Goal: Task Accomplishment & Management: Use online tool/utility

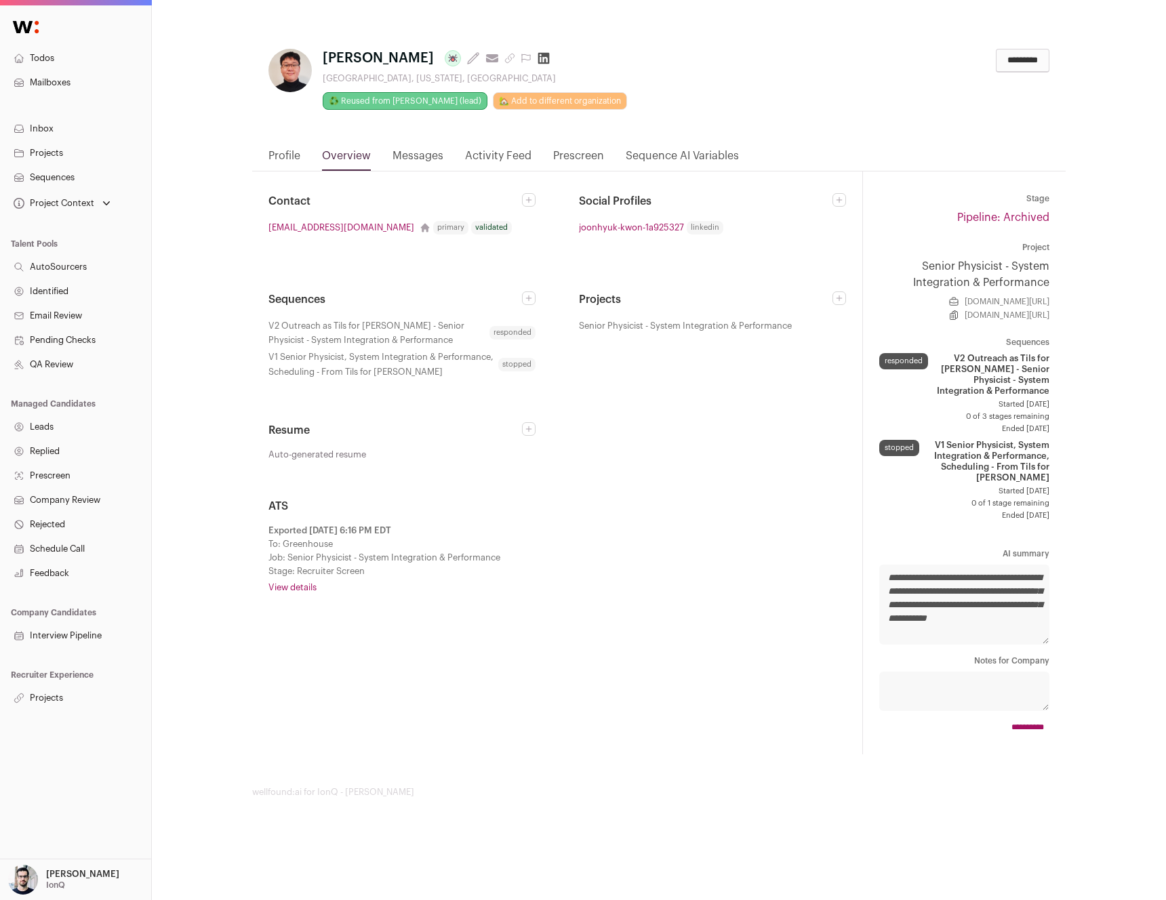
click at [302, 588] on link "View details" at bounding box center [556, 587] width 577 height 11
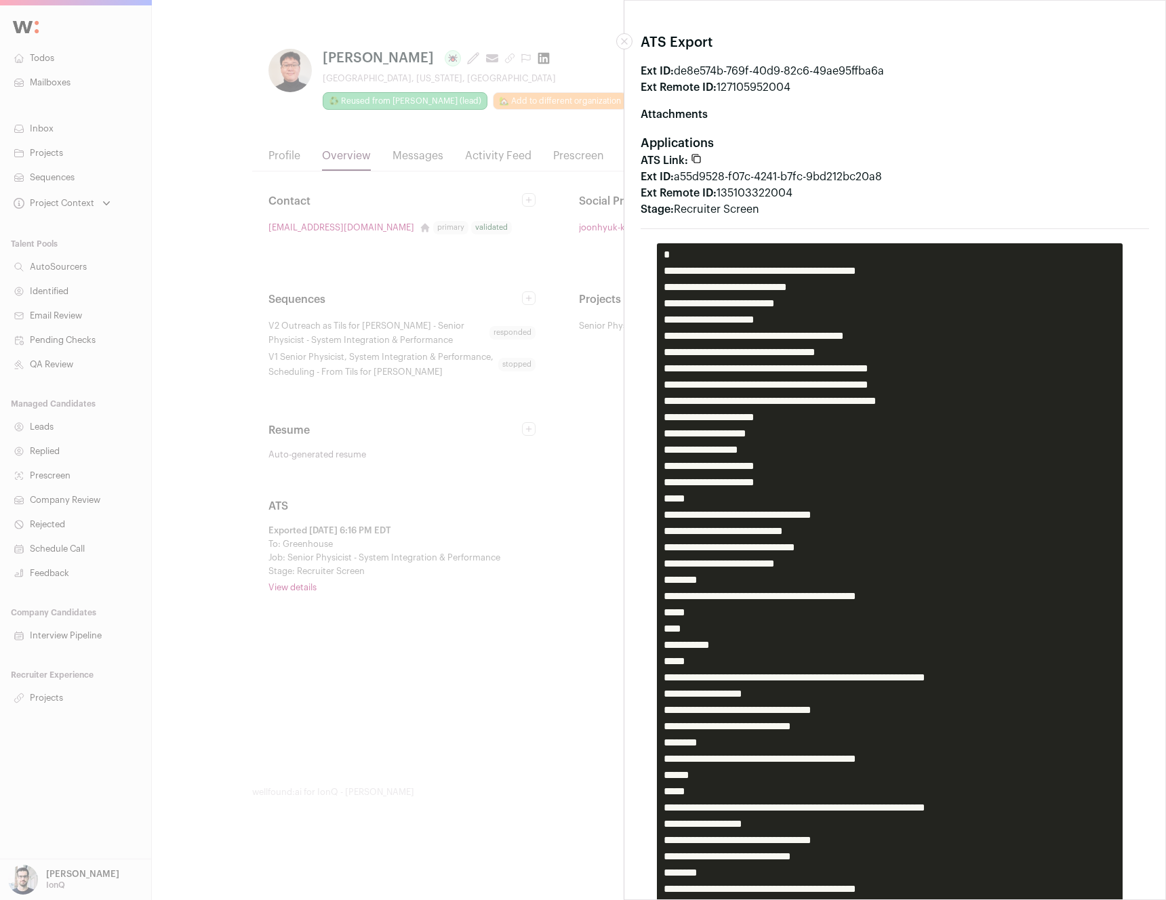
click at [445, 299] on div "ATS Export Ext ID: de8e574b-769f-40d9-82c6-49ae95ffba6a Ext Remote ID: 12710595…" at bounding box center [583, 450] width 1166 height 900
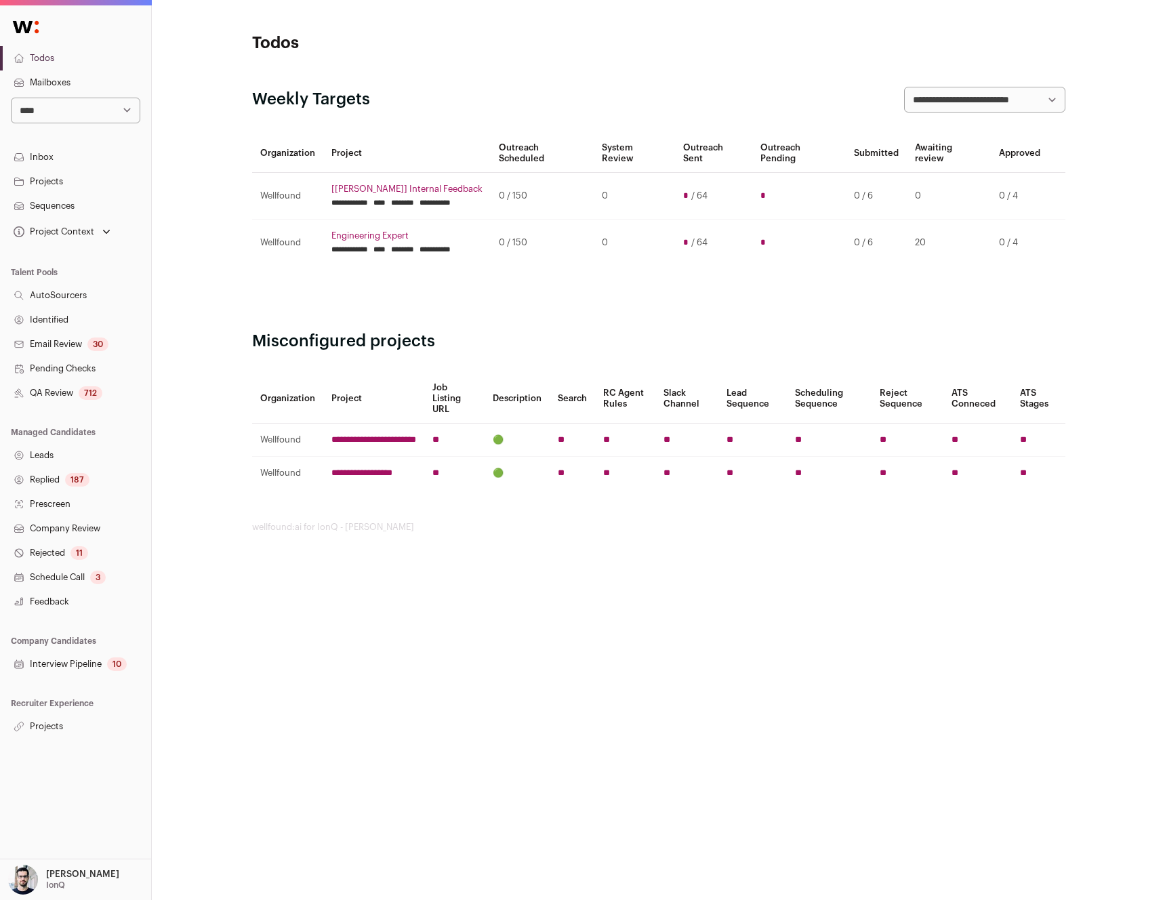
click at [83, 724] on link "Projects" at bounding box center [75, 726] width 151 height 24
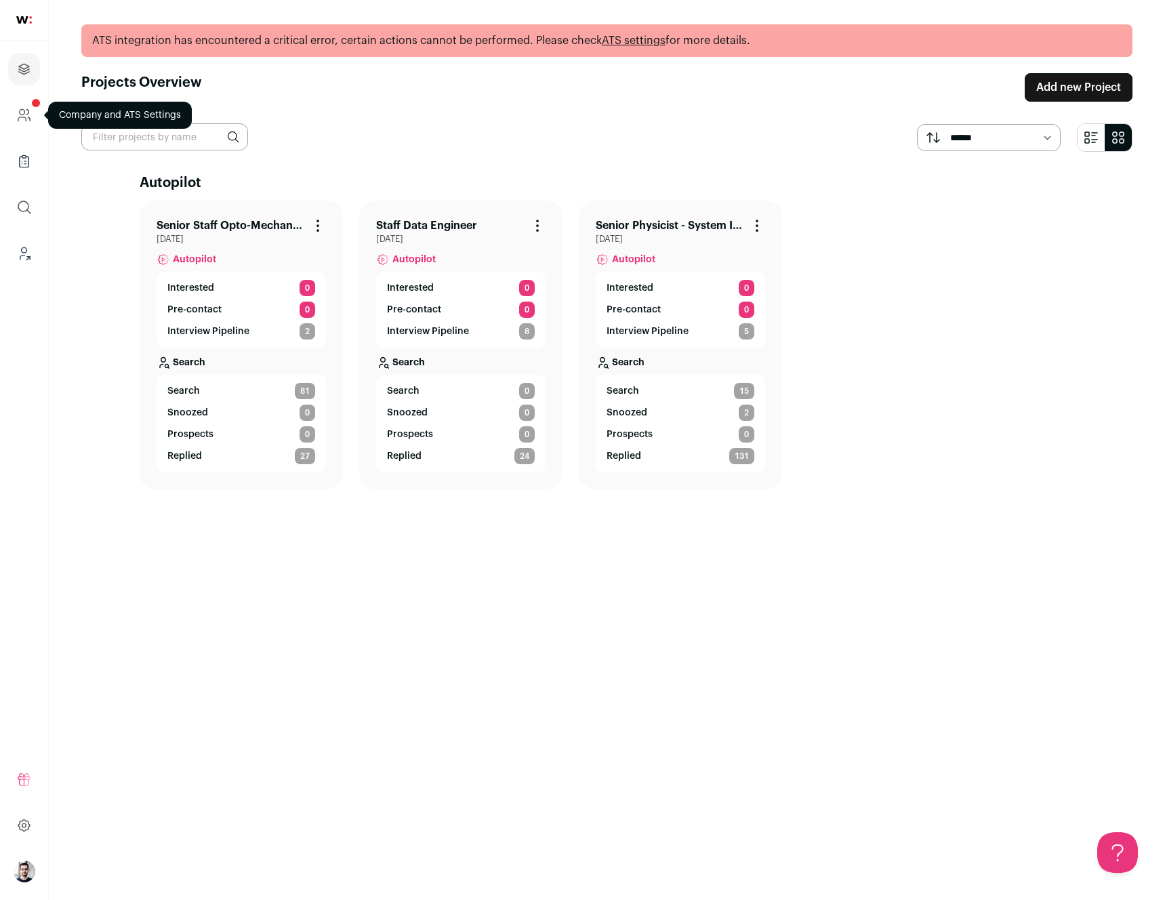
click at [25, 116] on icon "Company and ATS Settings" at bounding box center [24, 115] width 16 height 16
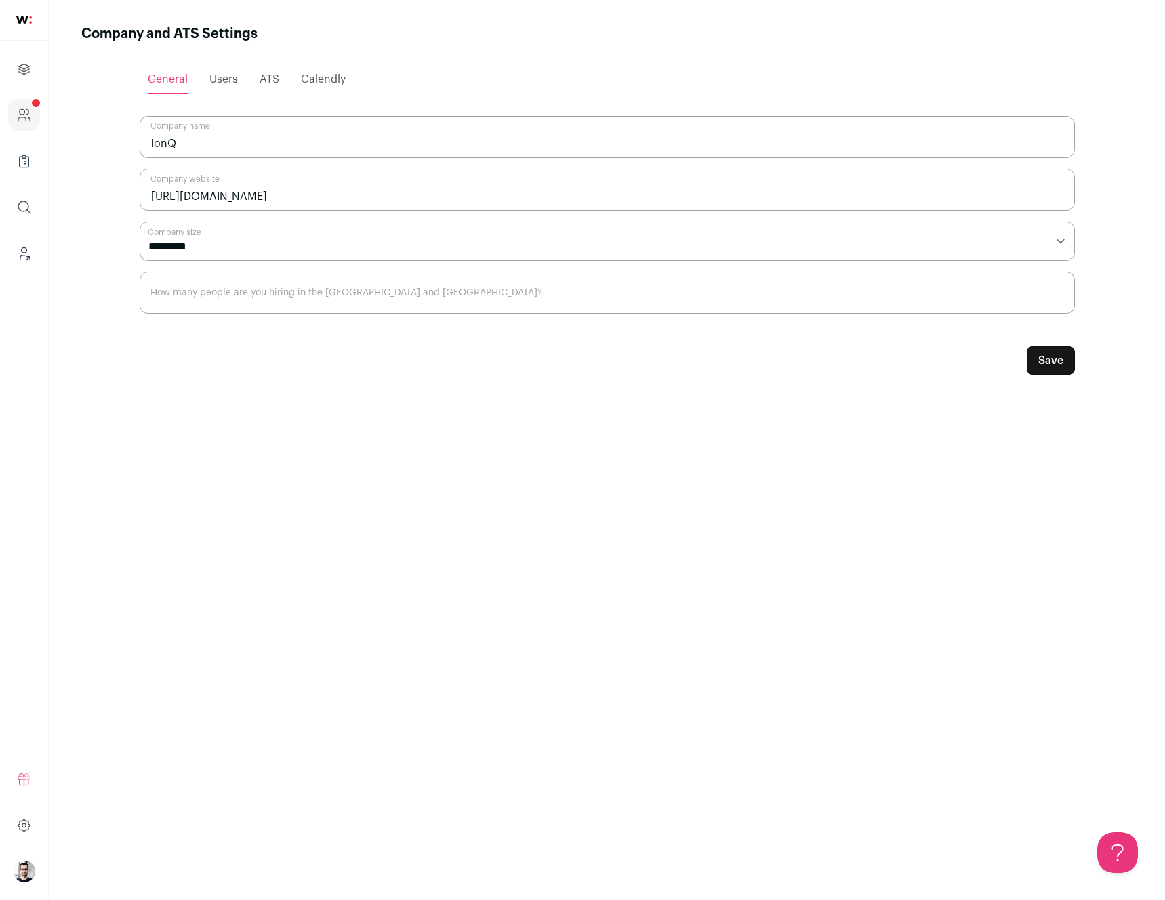
click at [254, 75] on ul "General Users ATS [GEOGRAPHIC_DATA]" at bounding box center [607, 79] width 935 height 29
click at [261, 75] on span "ATS" at bounding box center [270, 79] width 20 height 11
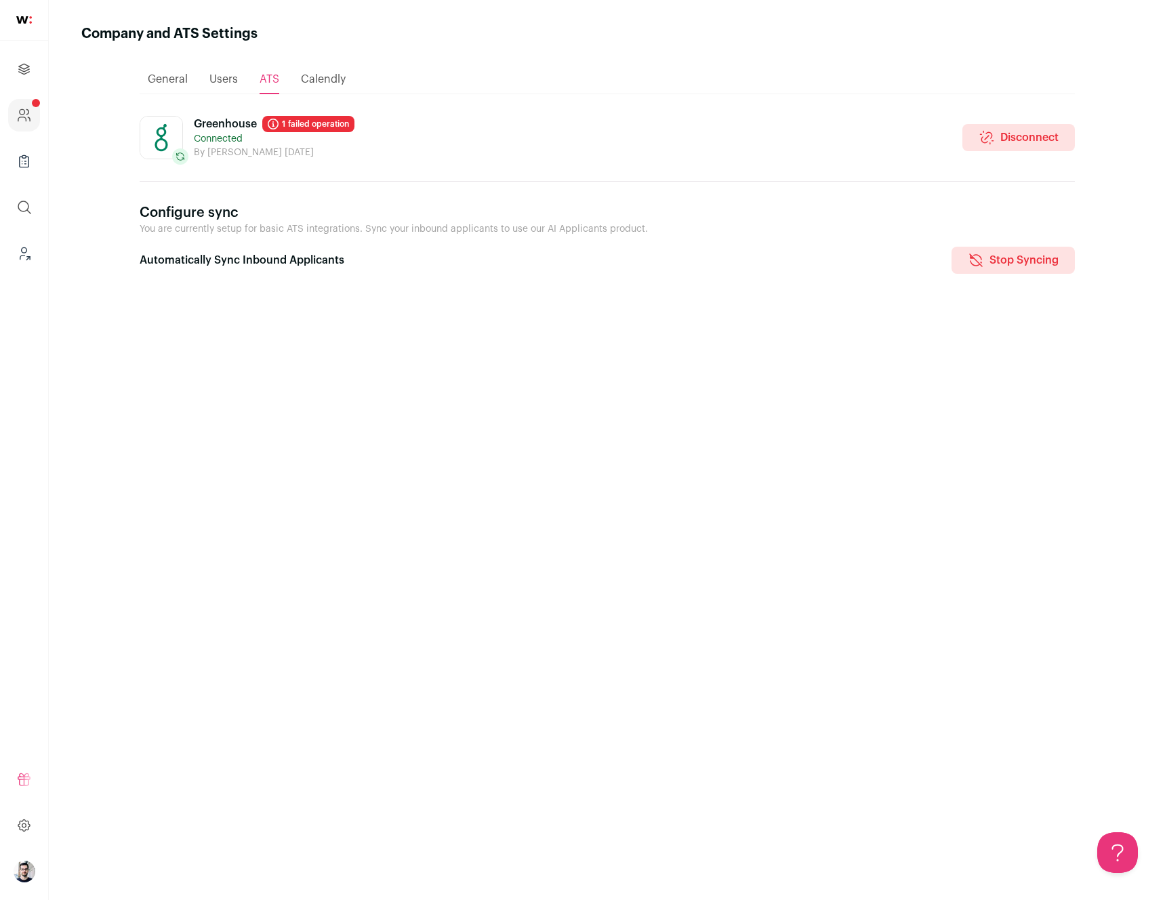
click at [332, 131] on link "1 failed operation" at bounding box center [308, 124] width 92 height 16
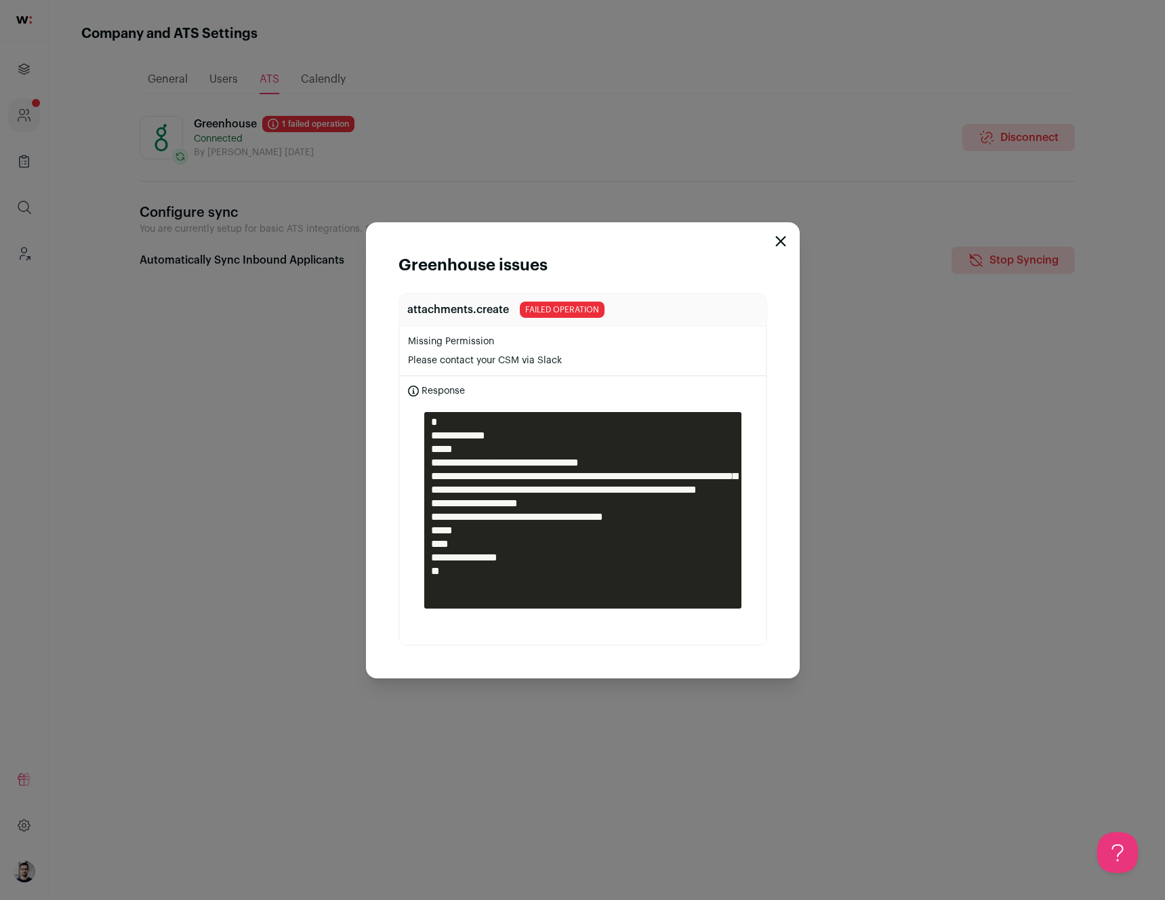
click at [447, 360] on p "Please contact your CSM via Slack" at bounding box center [583, 361] width 350 height 14
drag, startPoint x: 447, startPoint y: 360, endPoint x: 445, endPoint y: 330, distance: 29.9
click at [445, 330] on li "Missing Permission Please contact your CSM via Slack" at bounding box center [583, 351] width 366 height 49
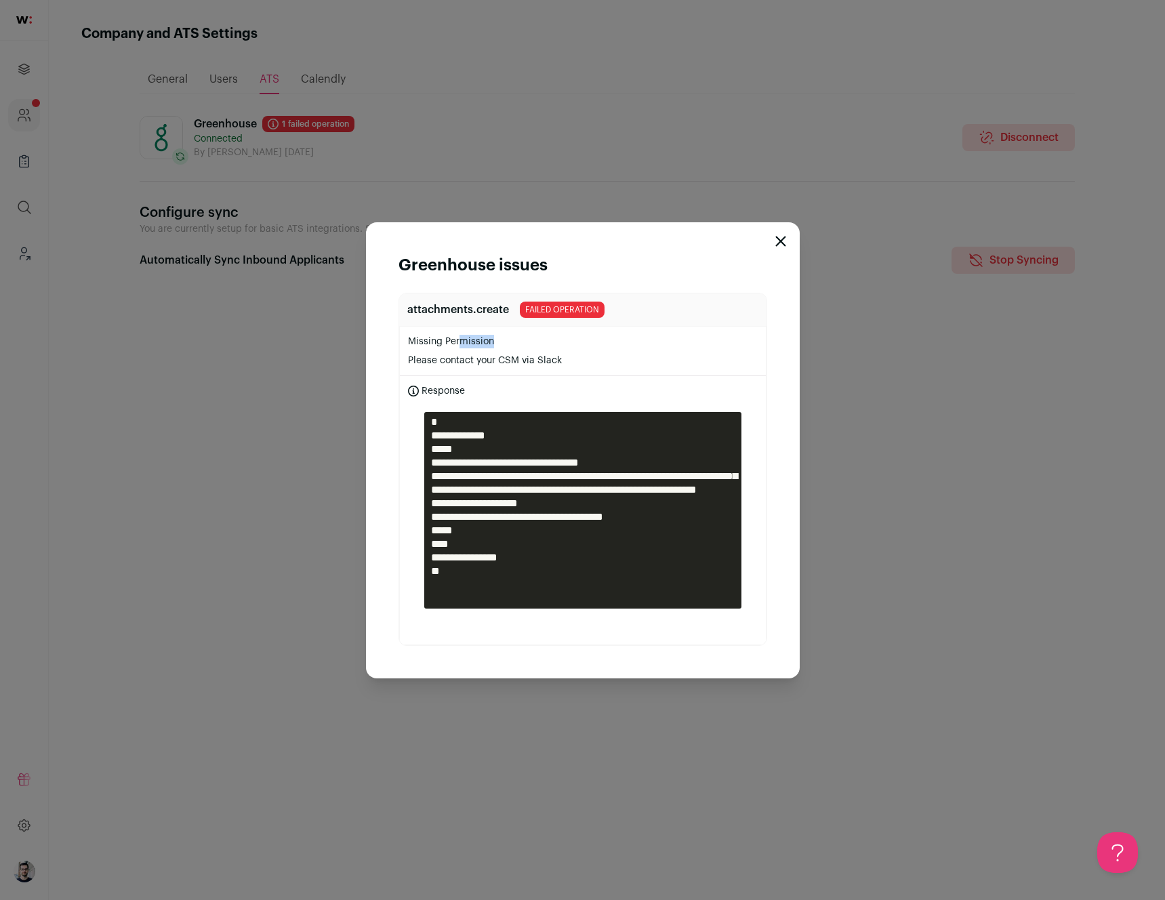
click at [445, 330] on li "Missing Permission Please contact your CSM via Slack" at bounding box center [583, 351] width 366 height 49
click at [443, 339] on p "Missing Permission" at bounding box center [583, 342] width 350 height 14
drag, startPoint x: 443, startPoint y: 339, endPoint x: 451, endPoint y: 361, distance: 23.6
click at [451, 361] on li "Missing Permission Please contact your CSM via Slack" at bounding box center [583, 351] width 366 height 49
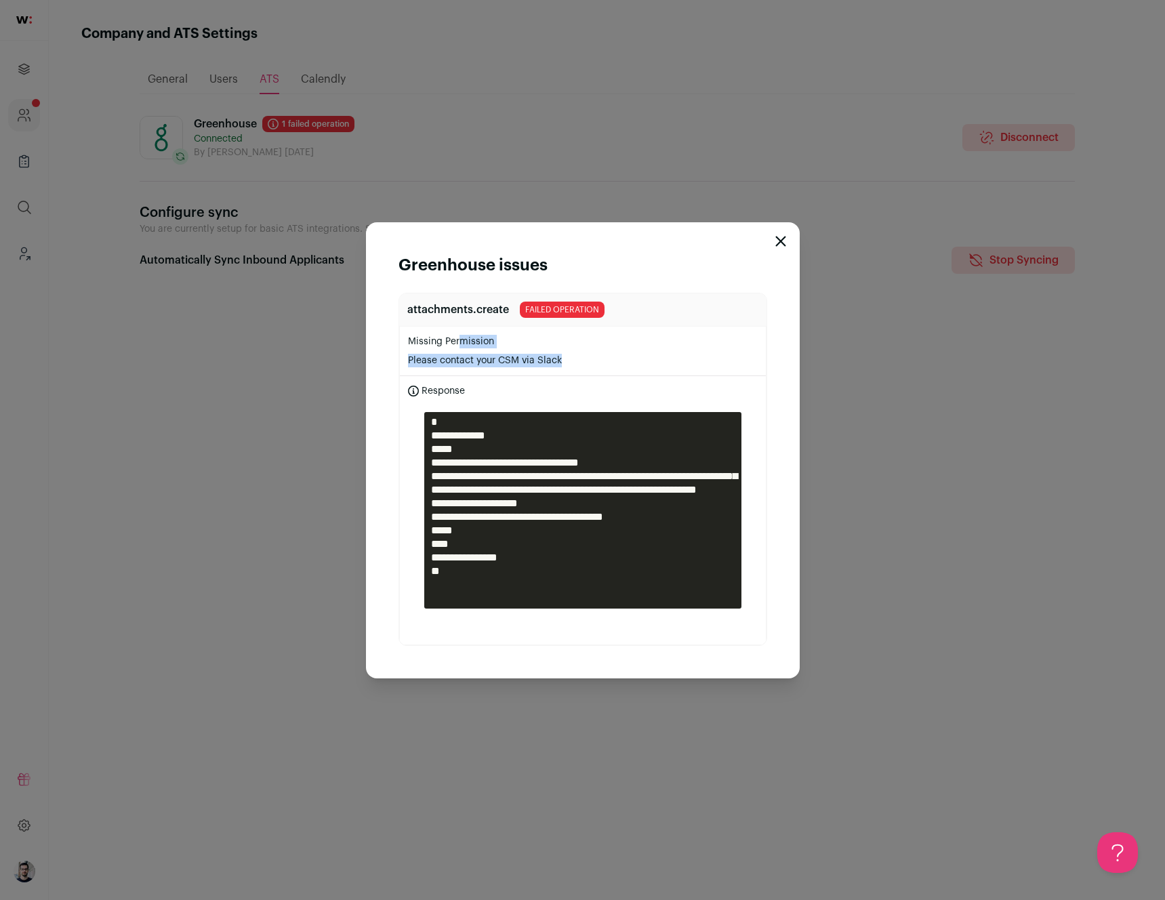
click at [451, 361] on p "Please contact your CSM via Slack" at bounding box center [583, 361] width 350 height 14
drag, startPoint x: 451, startPoint y: 361, endPoint x: 448, endPoint y: 337, distance: 24.5
click at [448, 337] on li "Missing Permission Please contact your CSM via Slack" at bounding box center [583, 351] width 366 height 49
click at [448, 337] on p "Missing Permission" at bounding box center [583, 342] width 350 height 14
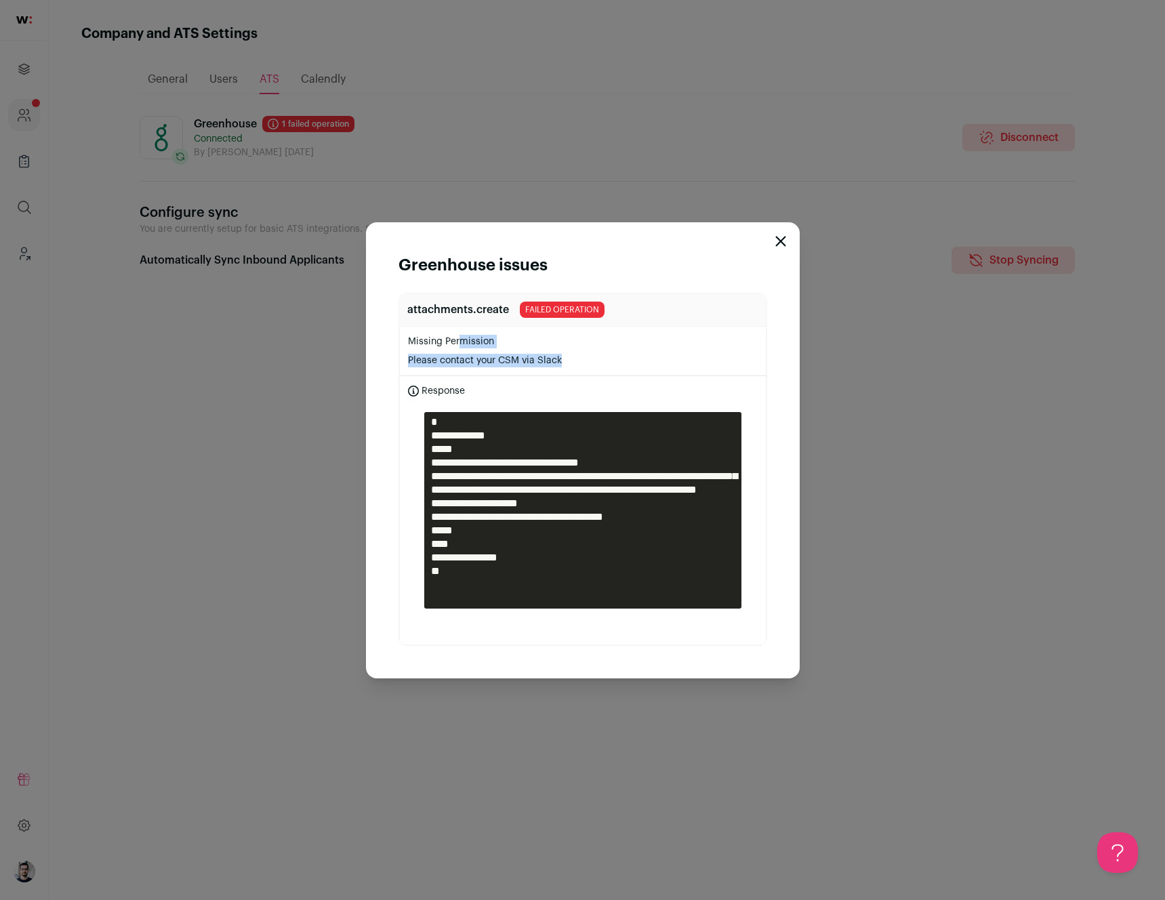
click at [448, 337] on p "Missing Permission" at bounding box center [583, 342] width 350 height 14
drag, startPoint x: 448, startPoint y: 337, endPoint x: 453, endPoint y: 363, distance: 26.9
click at [453, 363] on li "Missing Permission Please contact your CSM via Slack" at bounding box center [583, 351] width 366 height 49
click at [453, 363] on p "Please contact your CSM via Slack" at bounding box center [583, 361] width 350 height 14
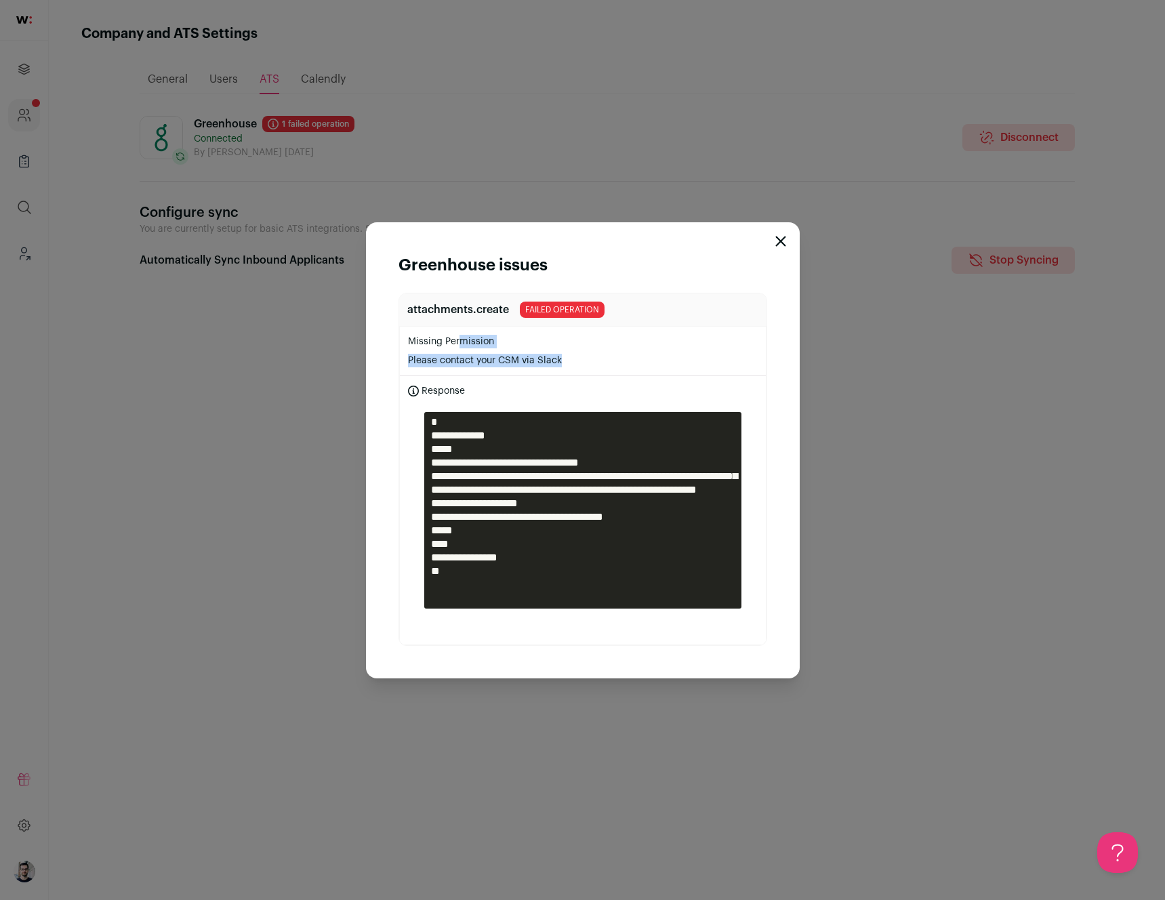
drag, startPoint x: 453, startPoint y: 363, endPoint x: 447, endPoint y: 332, distance: 31.6
click at [447, 332] on li "Missing Permission Please contact your CSM via Slack" at bounding box center [583, 351] width 366 height 49
click at [176, 268] on div "**********" at bounding box center [582, 450] width 1165 height 900
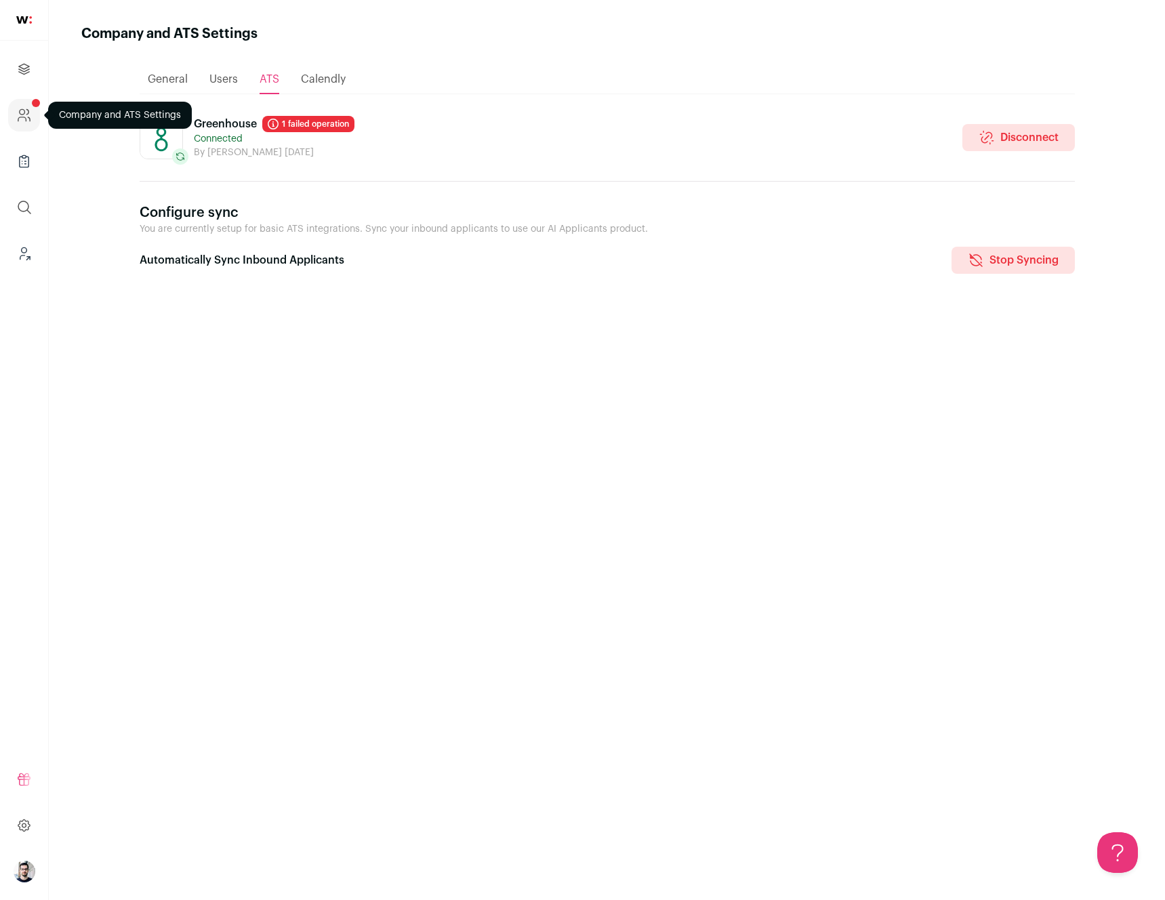
click at [18, 119] on icon "Company and ATS Settings" at bounding box center [22, 119] width 8 height 4
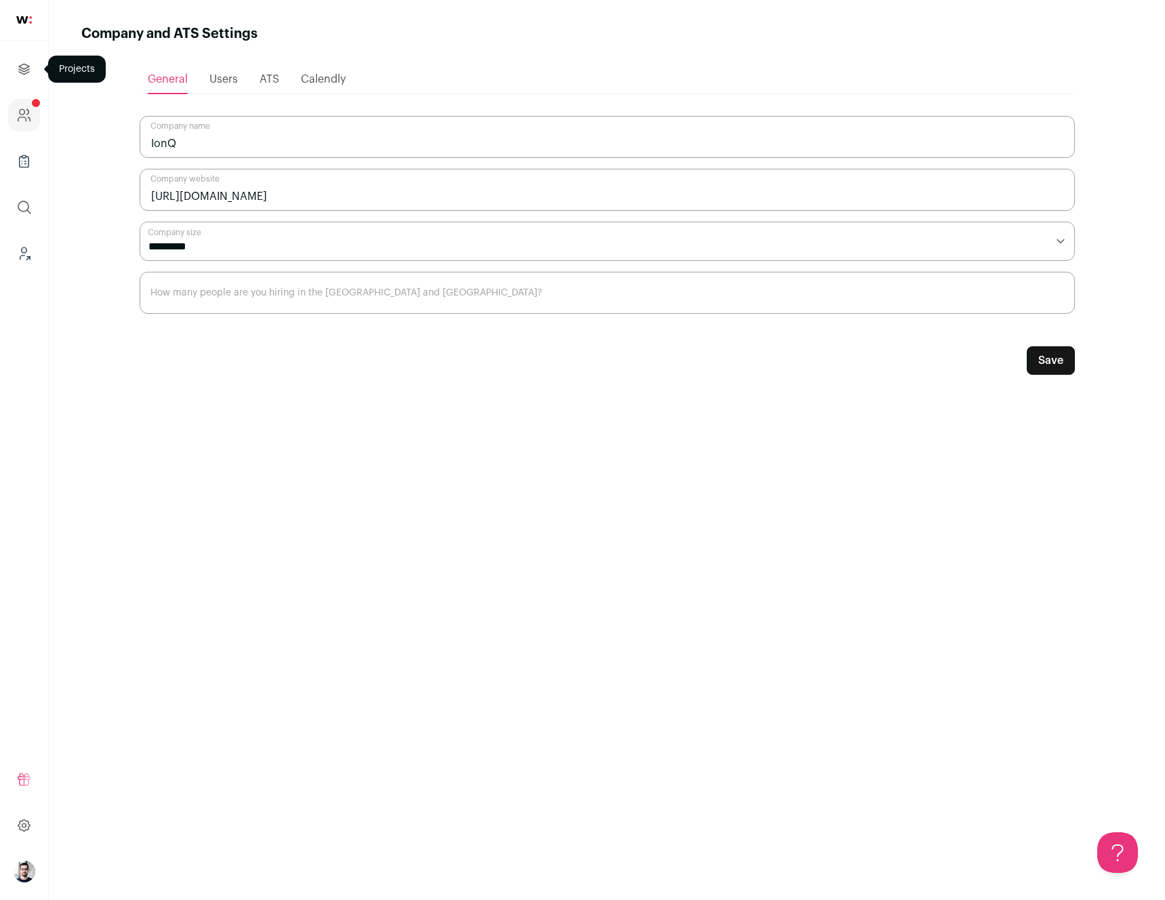
click at [22, 67] on icon "Projects" at bounding box center [24, 69] width 16 height 16
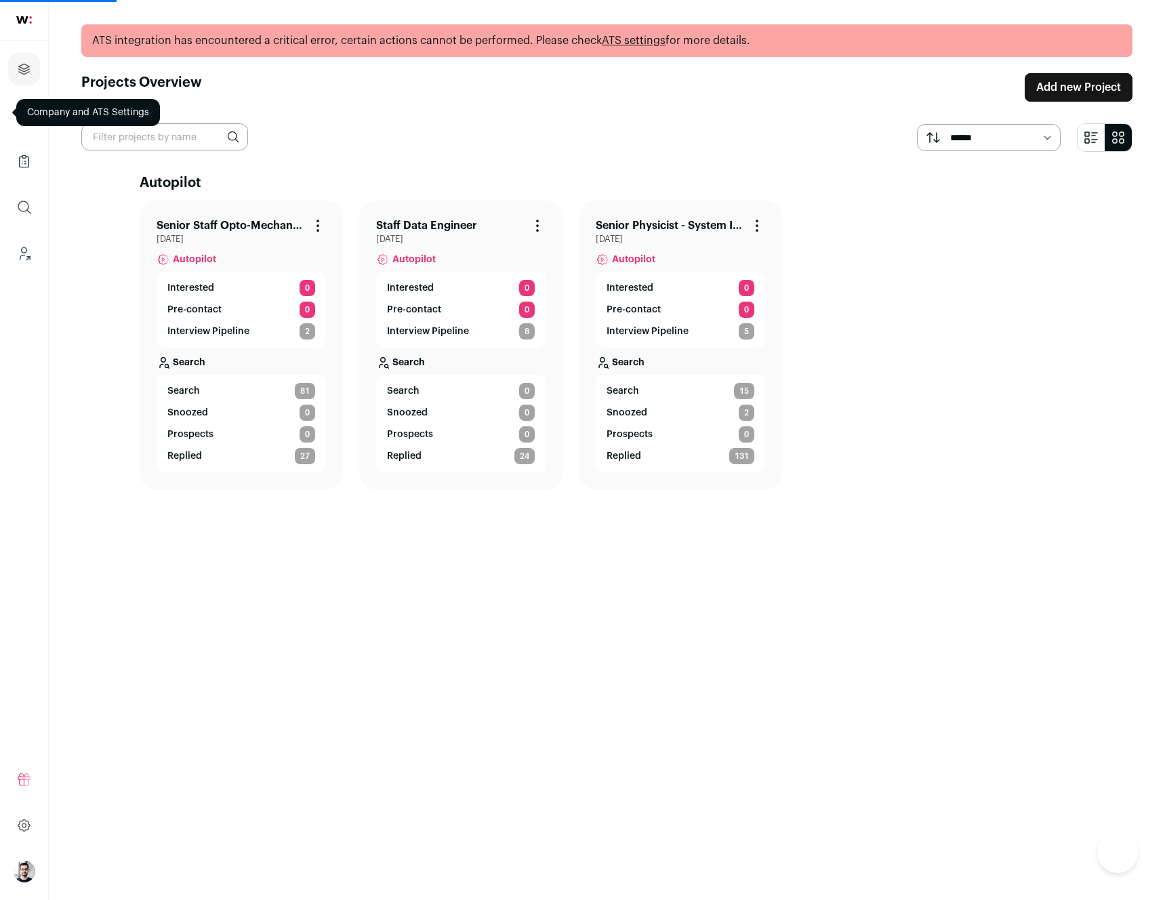
click at [637, 41] on link "ATS settings" at bounding box center [634, 40] width 64 height 11
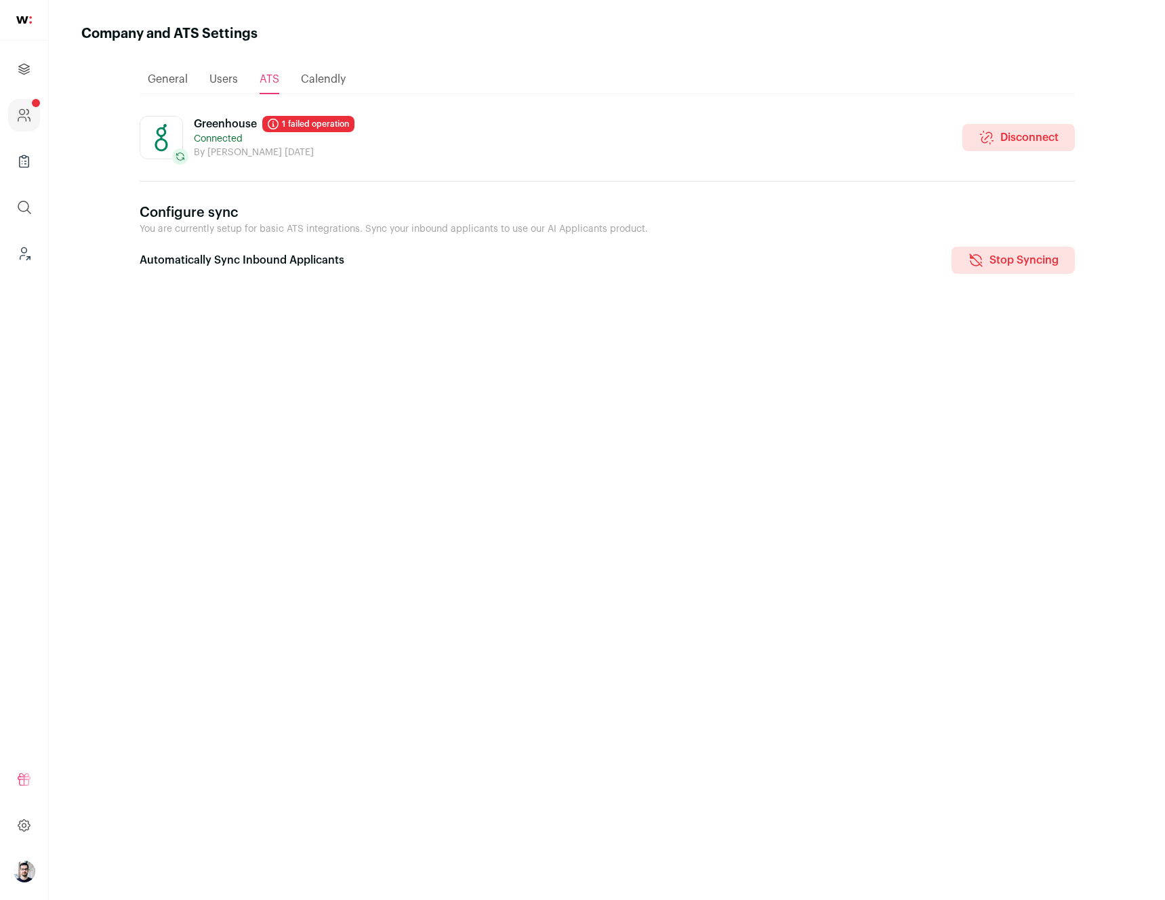
click at [314, 116] on link "1 failed operation" at bounding box center [308, 124] width 92 height 16
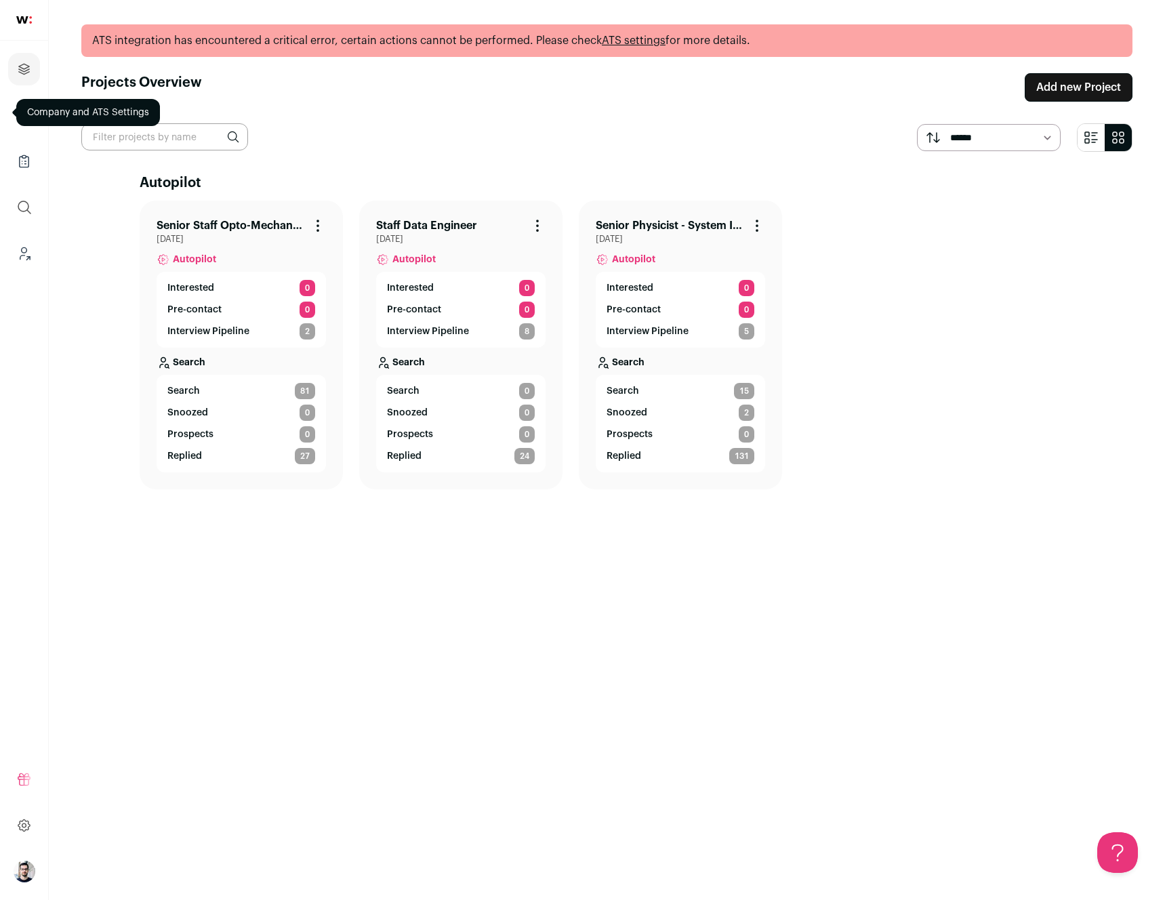
click at [641, 42] on link "ATS settings" at bounding box center [634, 40] width 64 height 11
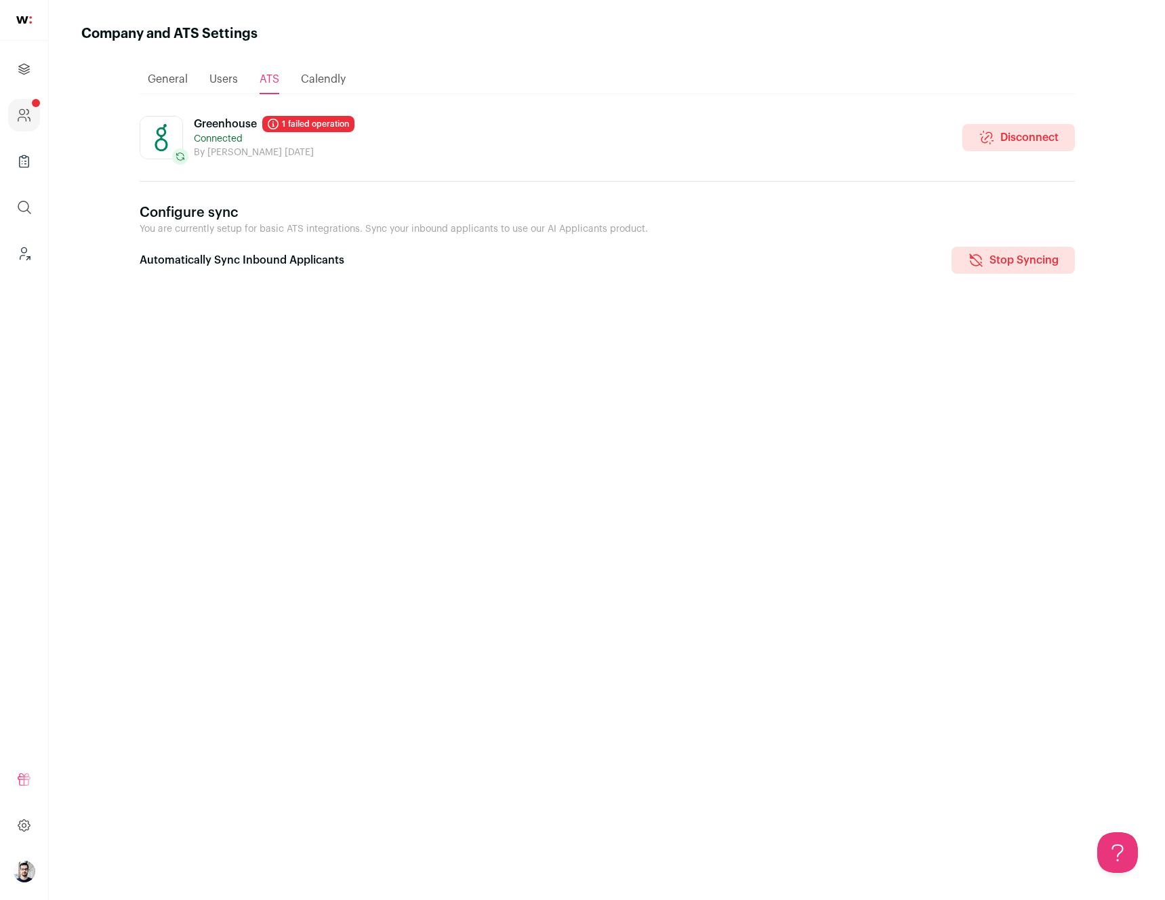
click at [316, 123] on link "1 failed operation" at bounding box center [308, 124] width 92 height 16
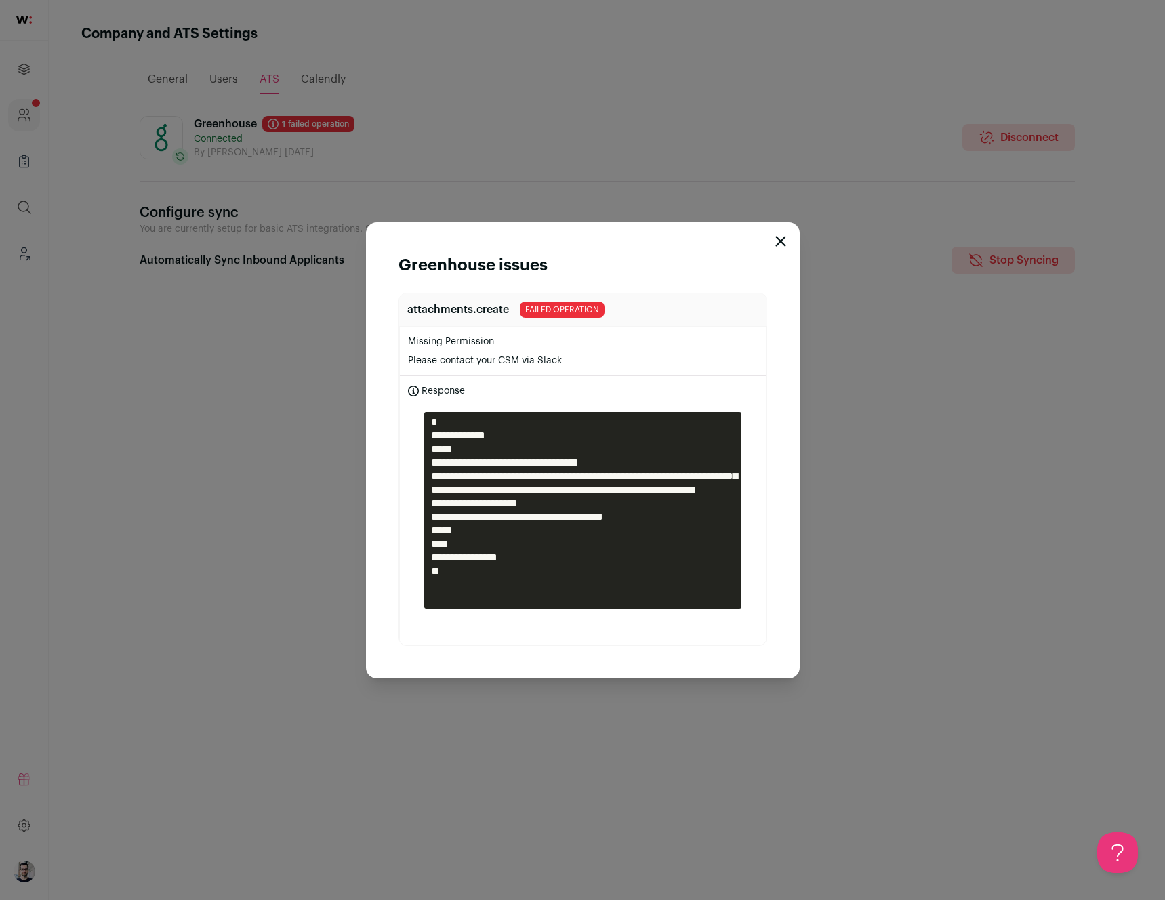
click at [418, 154] on div "**********" at bounding box center [582, 450] width 1165 height 900
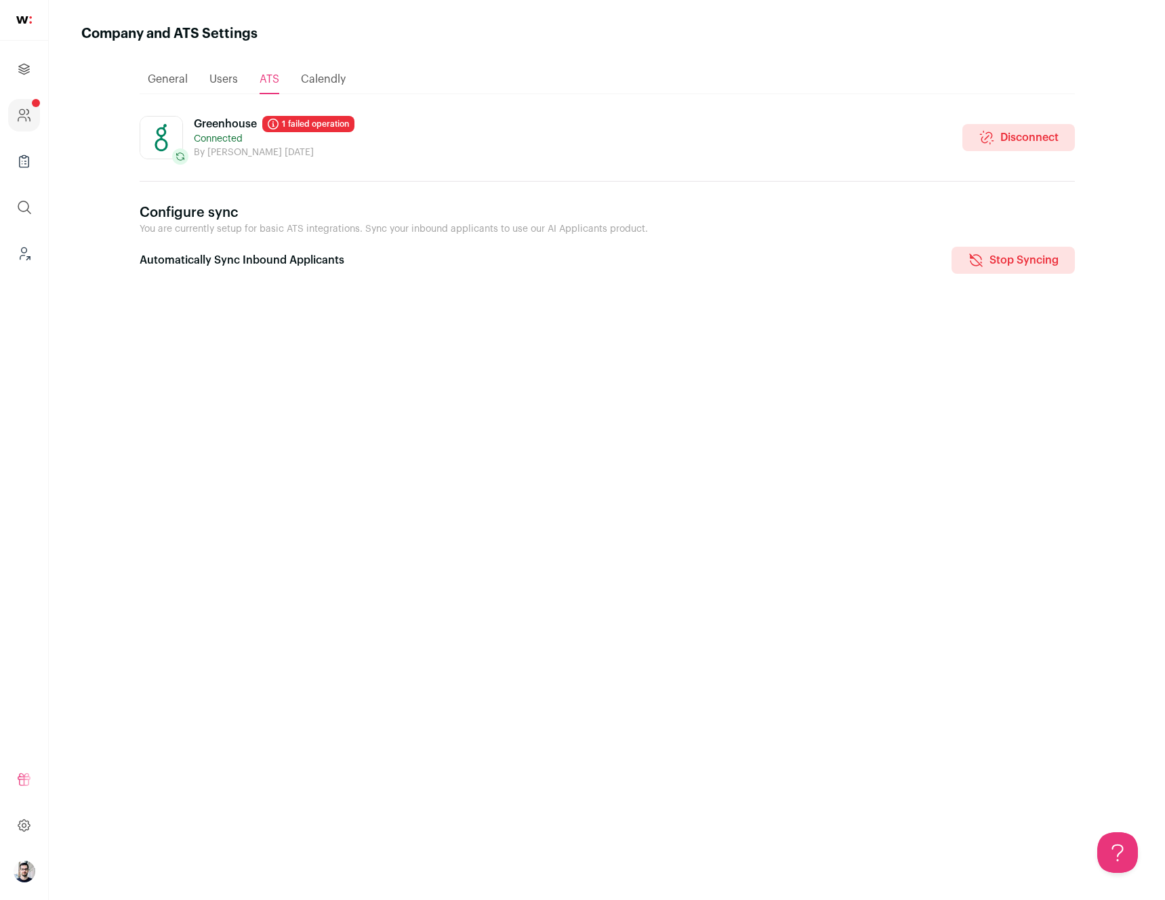
click at [282, 124] on link "1 failed operation" at bounding box center [308, 124] width 92 height 16
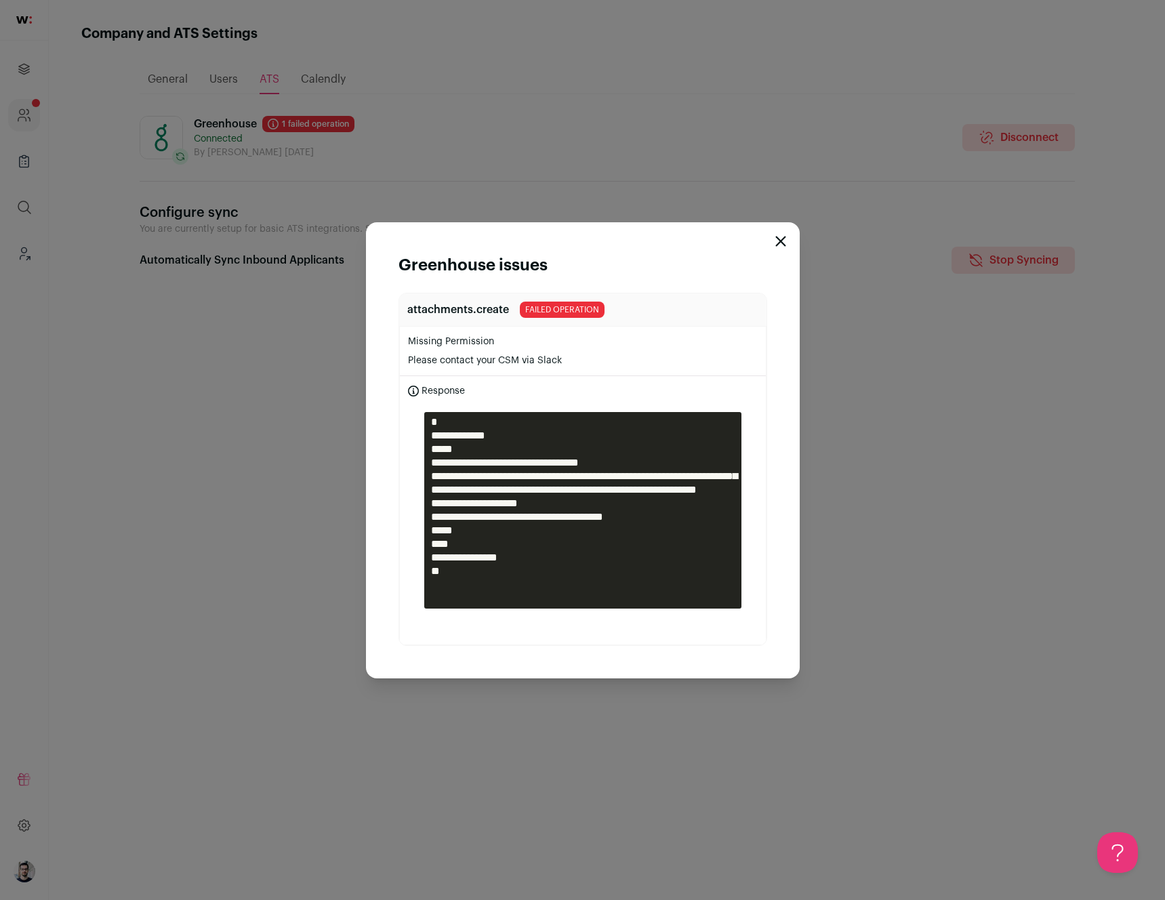
click at [509, 182] on div "**********" at bounding box center [582, 450] width 1165 height 900
